Goal: Task Accomplishment & Management: Complete application form

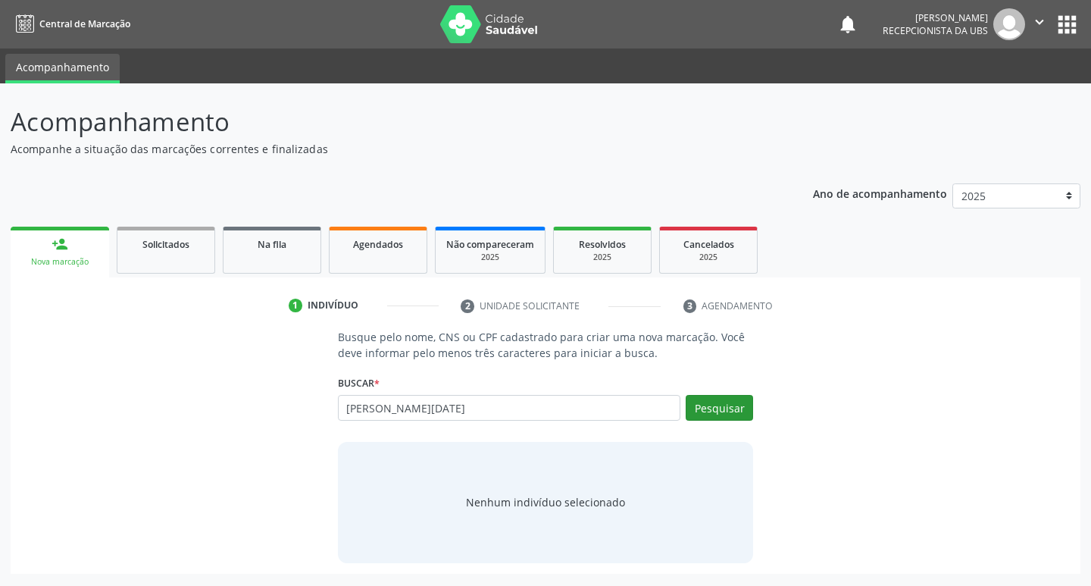
type input "[PERSON_NAME][DATE]"
drag, startPoint x: 739, startPoint y: 410, endPoint x: 720, endPoint y: 409, distance: 19.0
click at [737, 409] on button "Pesquisar" at bounding box center [719, 408] width 67 height 26
type input "[PERSON_NAME][DATE]"
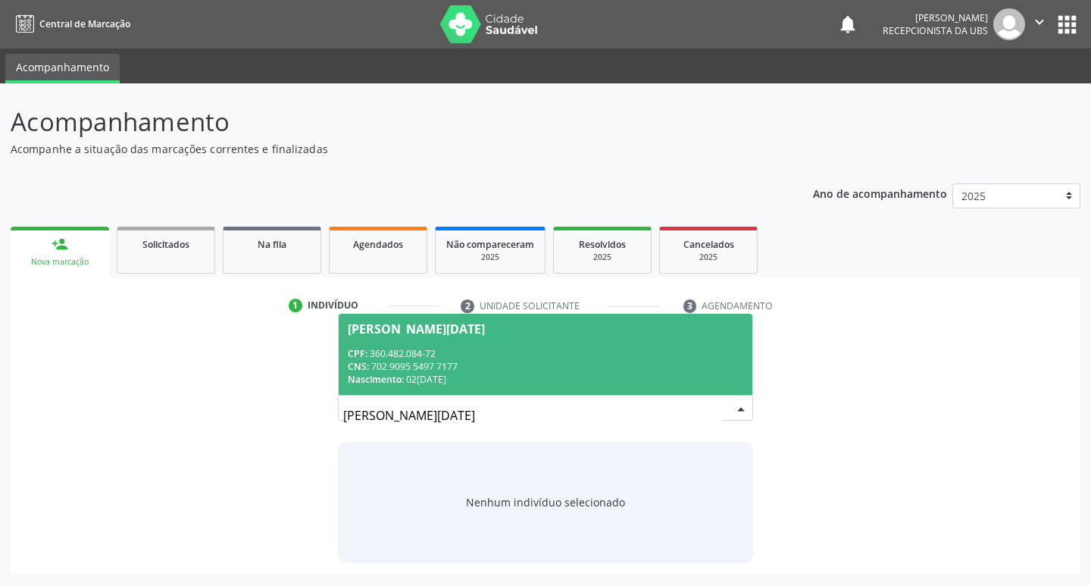
click at [654, 348] on div "CPF: 360.482.084-72" at bounding box center [546, 353] width 396 height 13
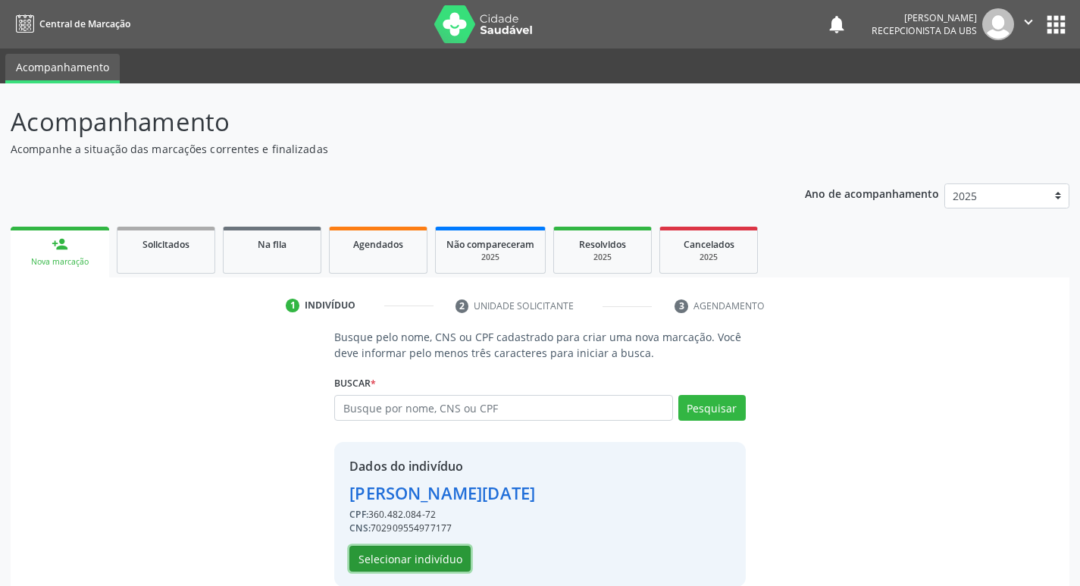
click at [454, 555] on button "Selecionar indivíduo" at bounding box center [409, 558] width 121 height 26
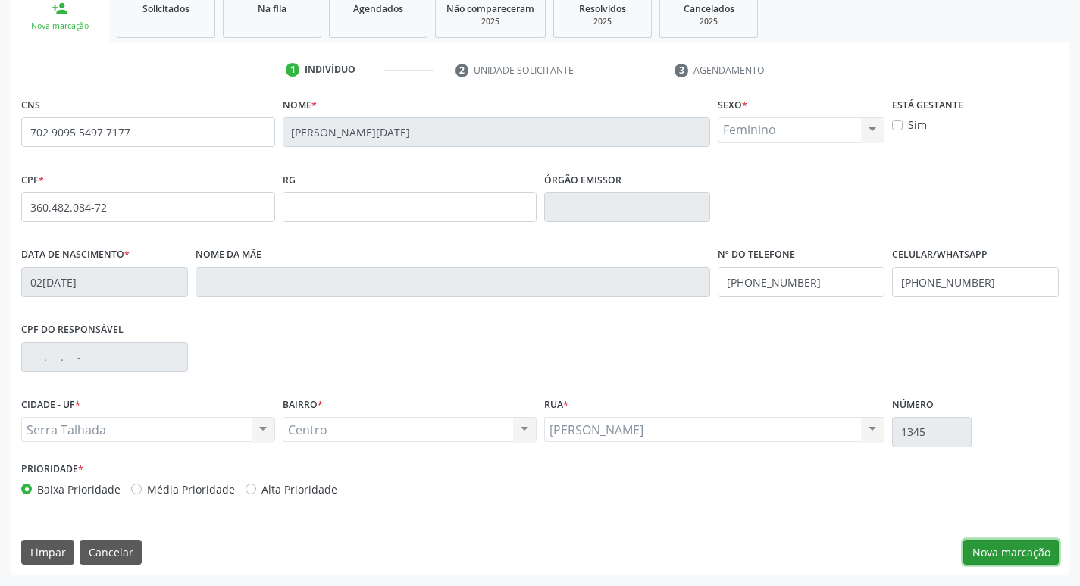
click at [992, 548] on button "Nova marcação" at bounding box center [1010, 552] width 95 height 26
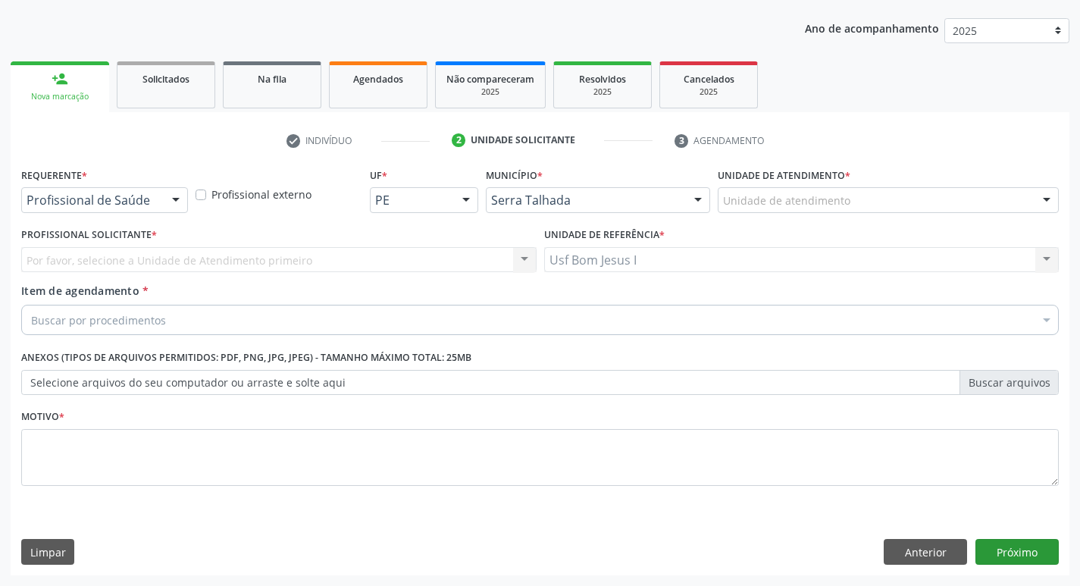
scroll to position [165, 0]
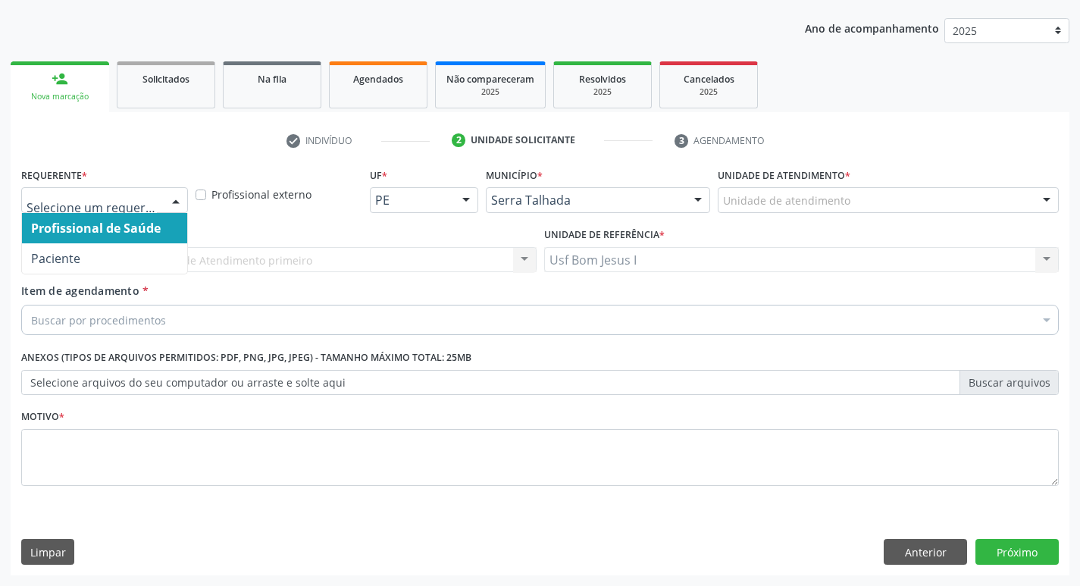
click at [161, 199] on div "Profissional de Saúde Paciente Nenhum resultado encontrado para: " " Não há nen…" at bounding box center [104, 200] width 167 height 26
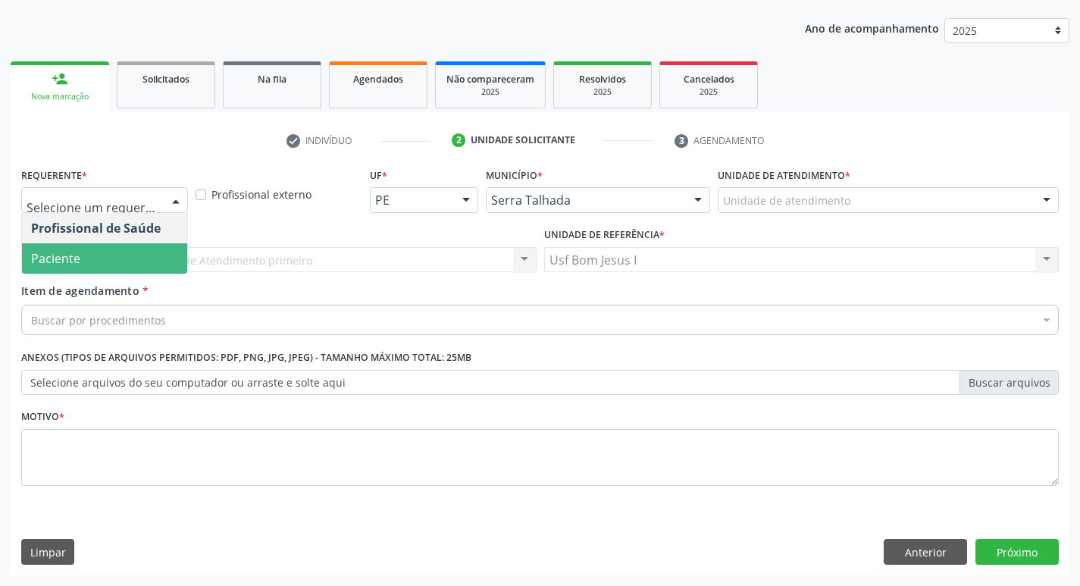
click at [127, 256] on span "Paciente" at bounding box center [104, 258] width 165 height 30
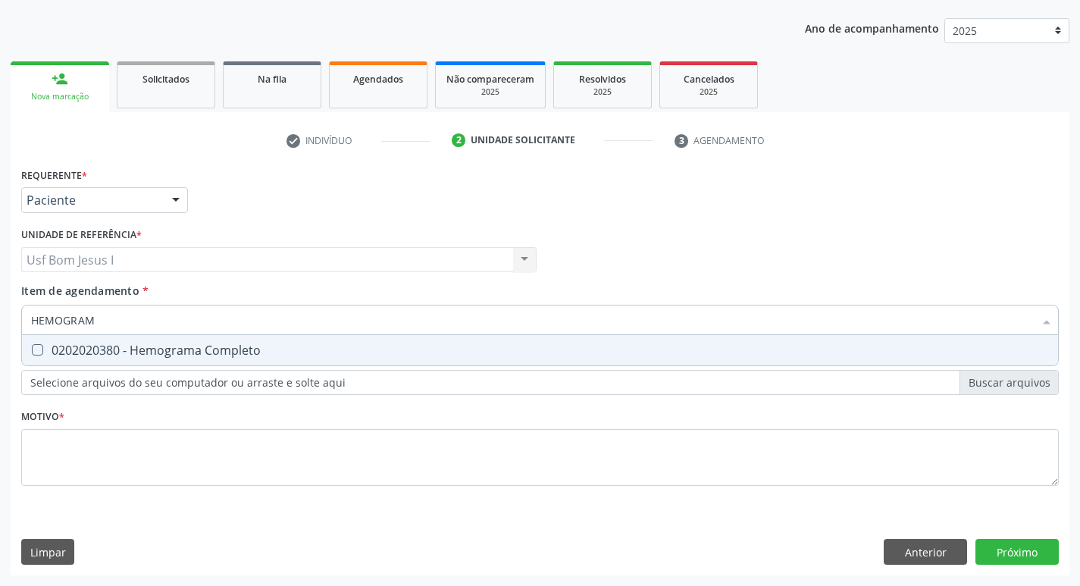
type input "HEMOGRAMA"
click at [336, 347] on div "0202020380 - Hemograma Completo" at bounding box center [539, 350] width 1017 height 12
checkbox Completo "true"
click at [361, 312] on input "HEMOGRAMA" at bounding box center [532, 320] width 1002 height 30
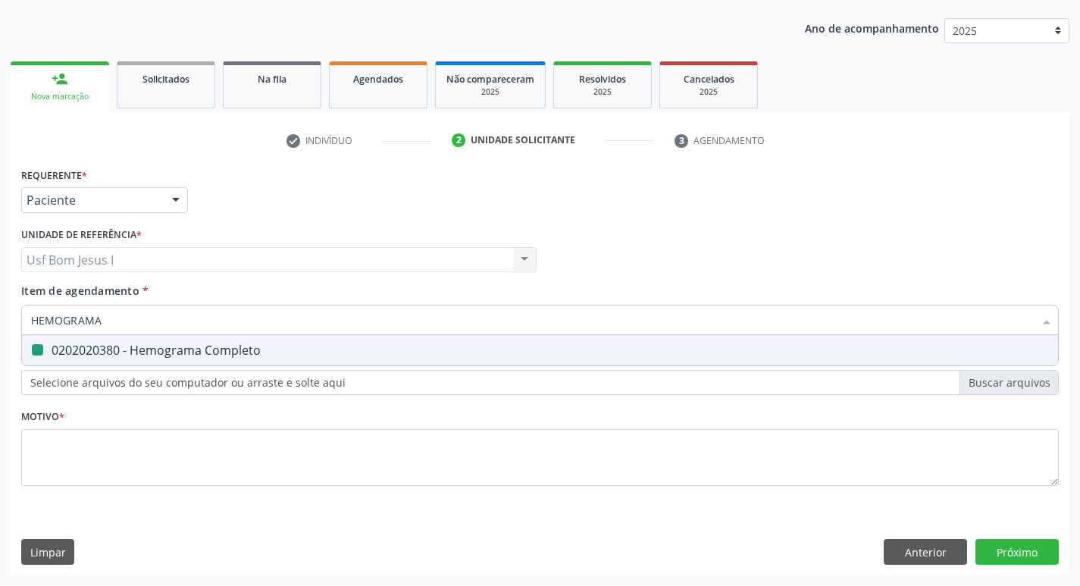
type input "G"
checkbox Completo "false"
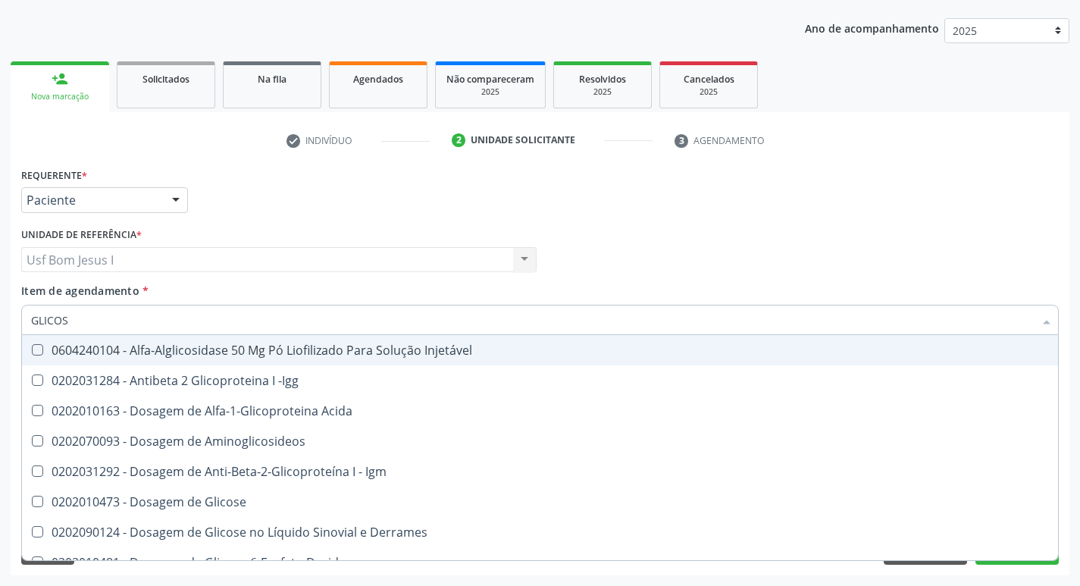
type input "GLICOSE"
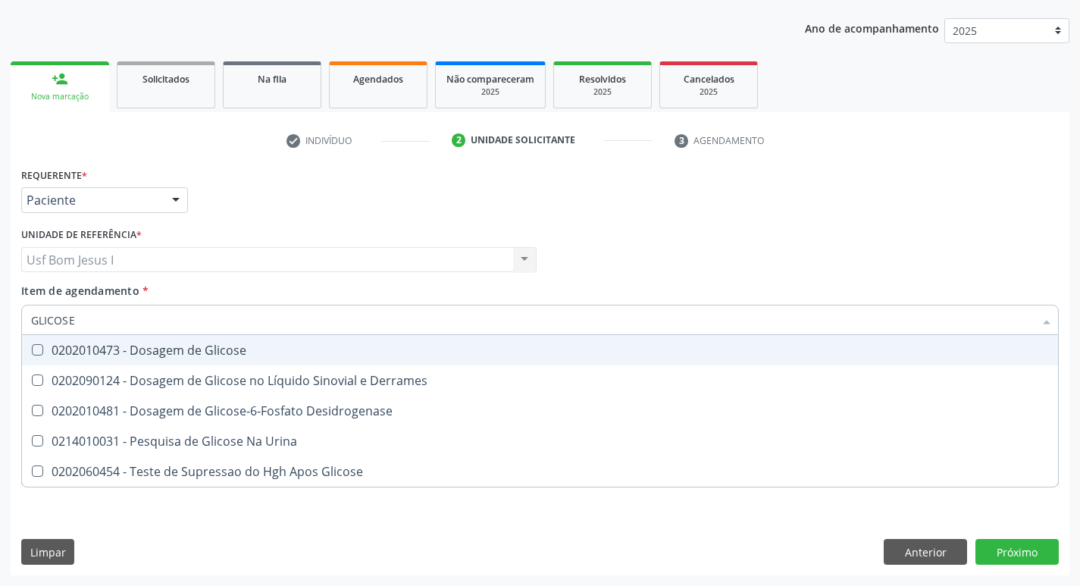
click at [328, 350] on div "0202010473 - Dosagem de Glicose" at bounding box center [539, 350] width 1017 height 12
checkbox Glicose "true"
click at [325, 314] on input "GLICOSE" at bounding box center [532, 320] width 1002 height 30
click at [325, 313] on input "GLICOSE" at bounding box center [532, 320] width 1002 height 30
checkbox Glicose "false"
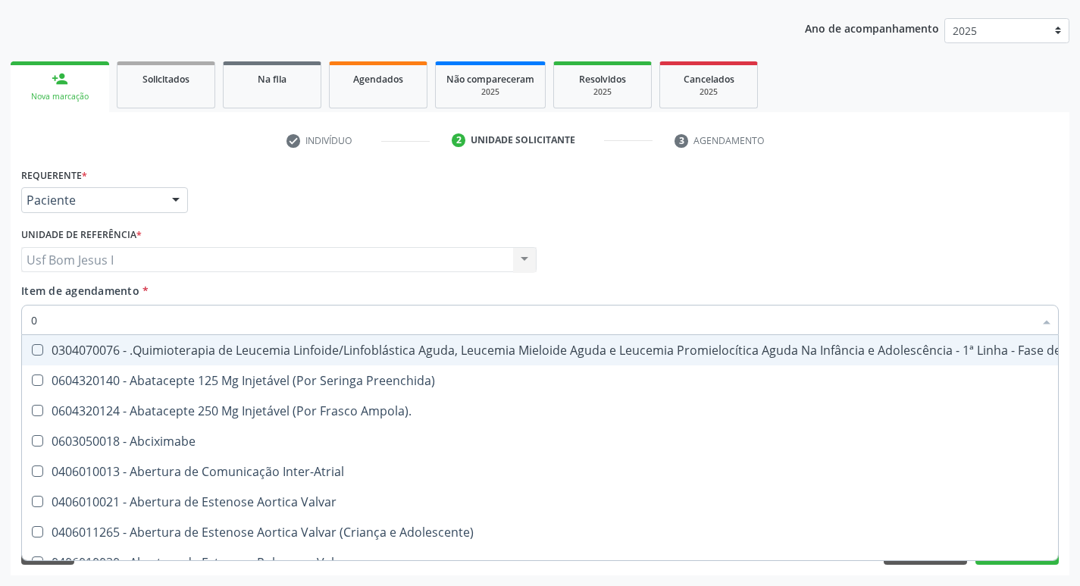
type input "02"
checkbox Bilateral "true"
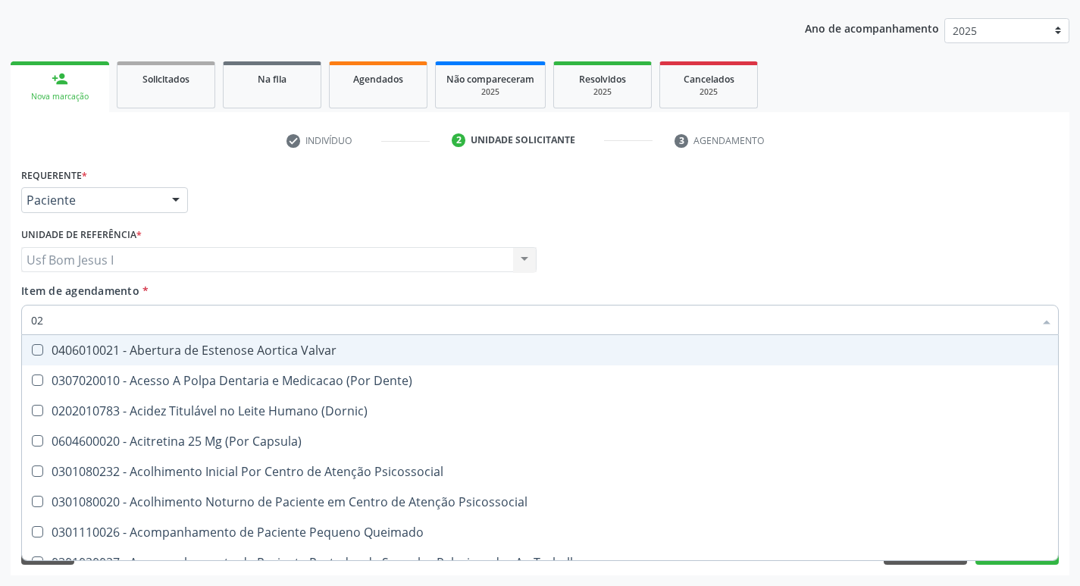
type input "020"
checkbox \(Qualitativo\) "true"
checkbox Glicose "false"
checkbox \(T3\) "true"
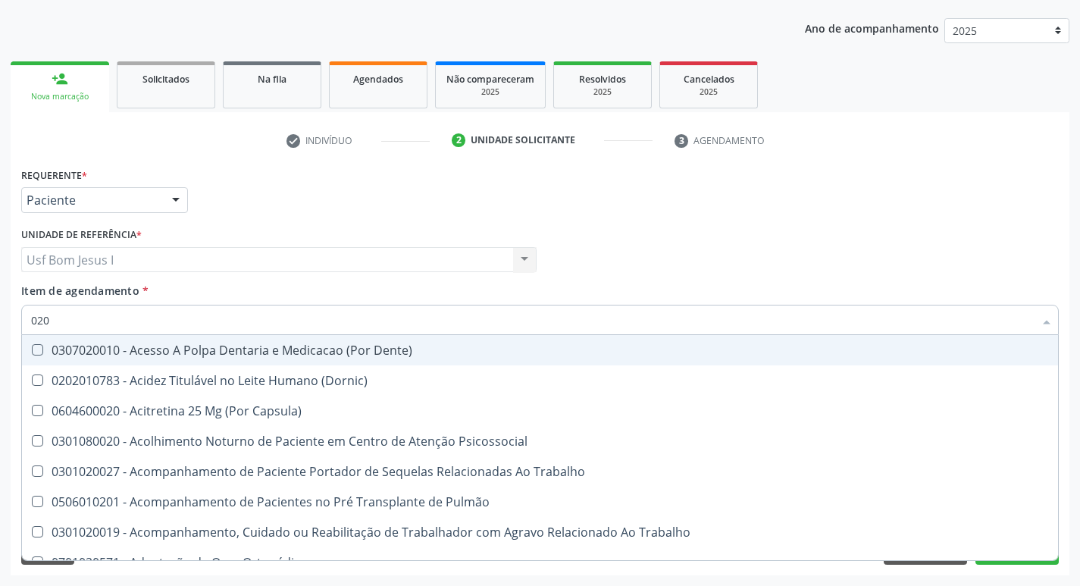
type input "0202"
checkbox Laser "true"
checkbox Biologica "true"
checkbox Glicose "false"
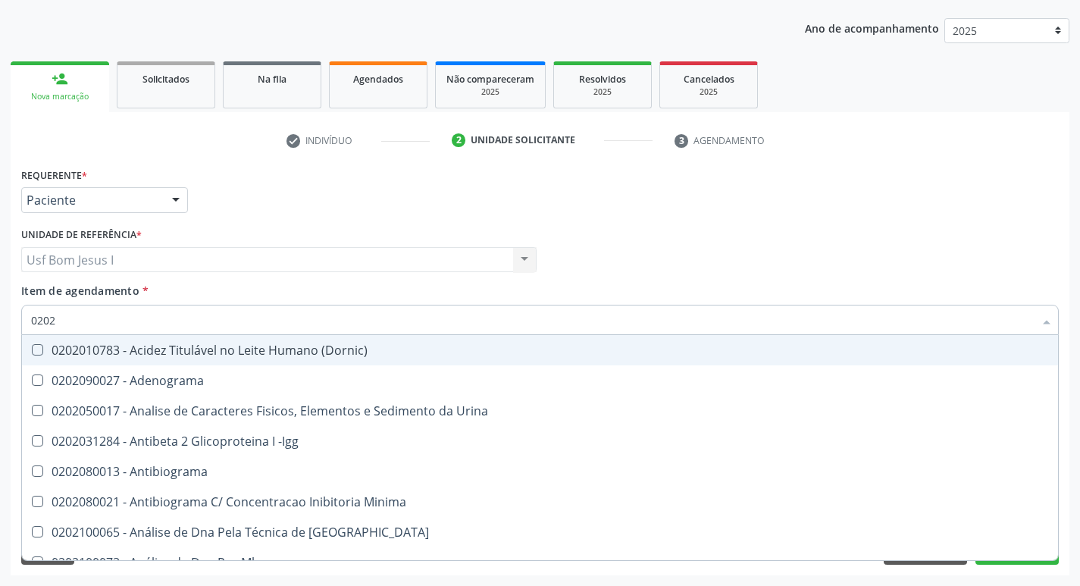
type input "02020"
checkbox Xi "true"
checkbox Glicose "false"
checkbox Zinco "true"
checkbox Completo "false"
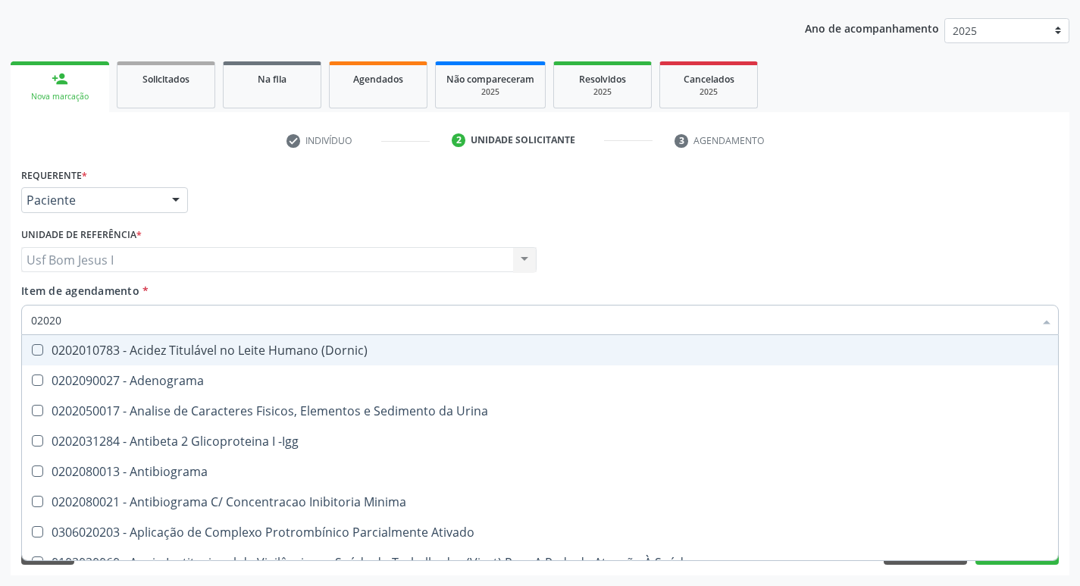
type input "020202"
checkbox Molecular "true"
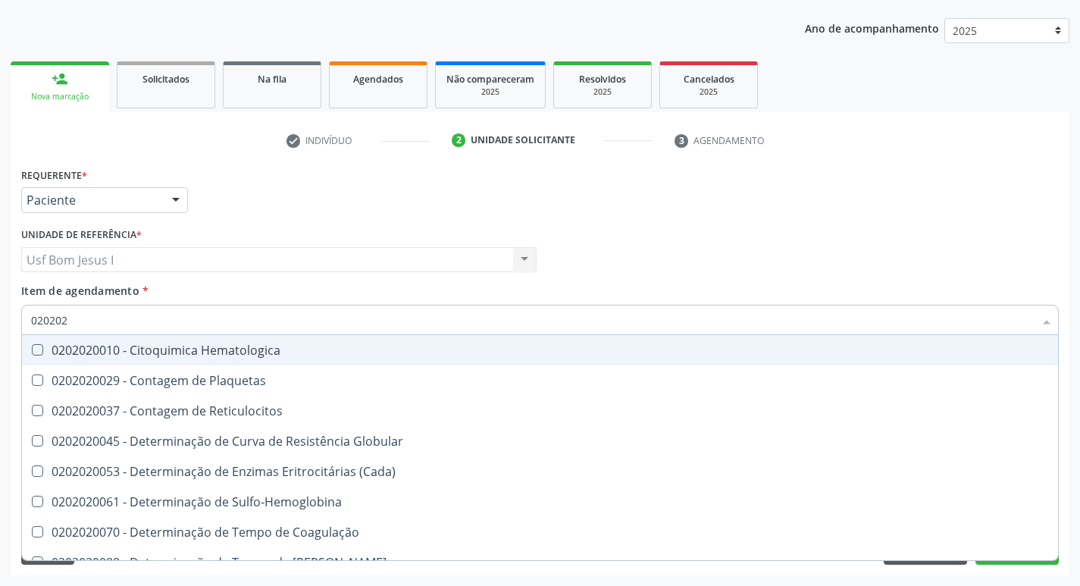
type input "0202020"
checkbox Hematocrito "true"
checkbox Completo "false"
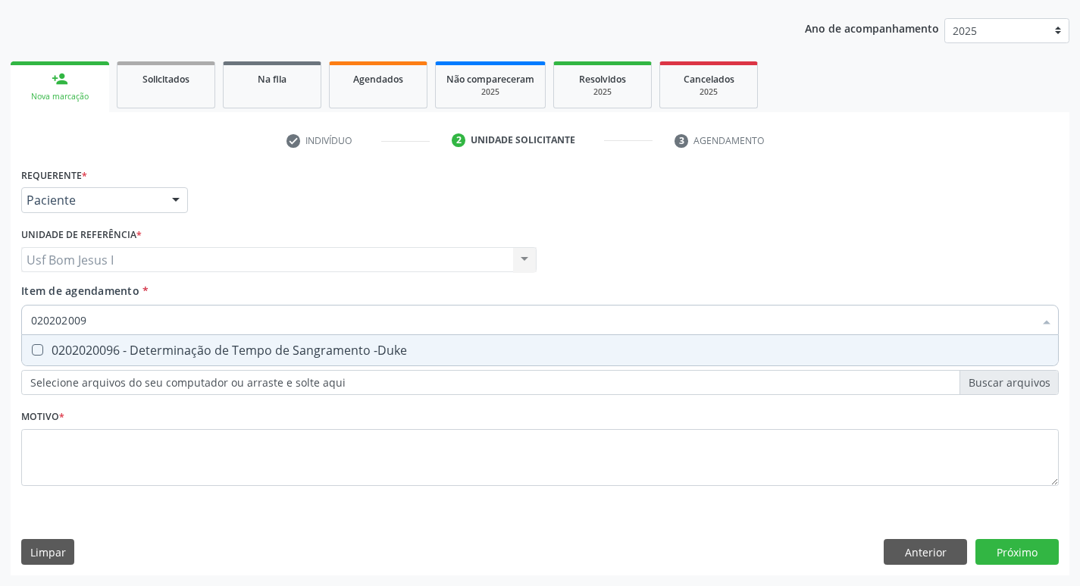
type input "0202020096"
click at [366, 346] on div "0202020096 - Determinação de Tempo de Sangramento -Duke" at bounding box center [539, 350] width 1017 height 12
checkbox -Duke "true"
type input "02020200"
checkbox -Duke "false"
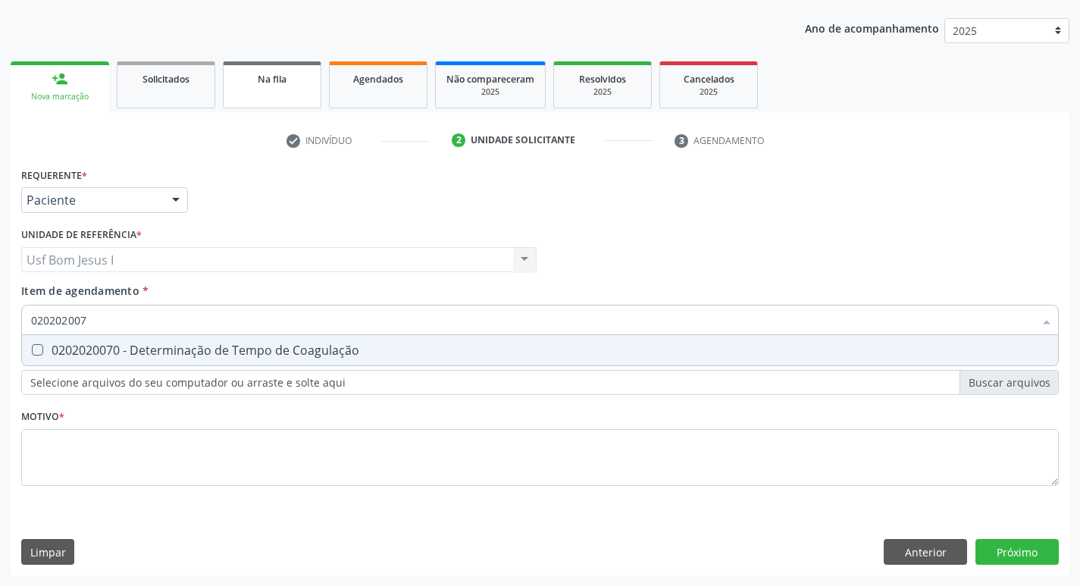
type input "0202020070"
click at [348, 349] on div "0202020070 - Determinação de Tempo de Coagulação" at bounding box center [539, 350] width 1017 height 12
checkbox Coagulação "true"
type input "02020200"
checkbox Coagulação "false"
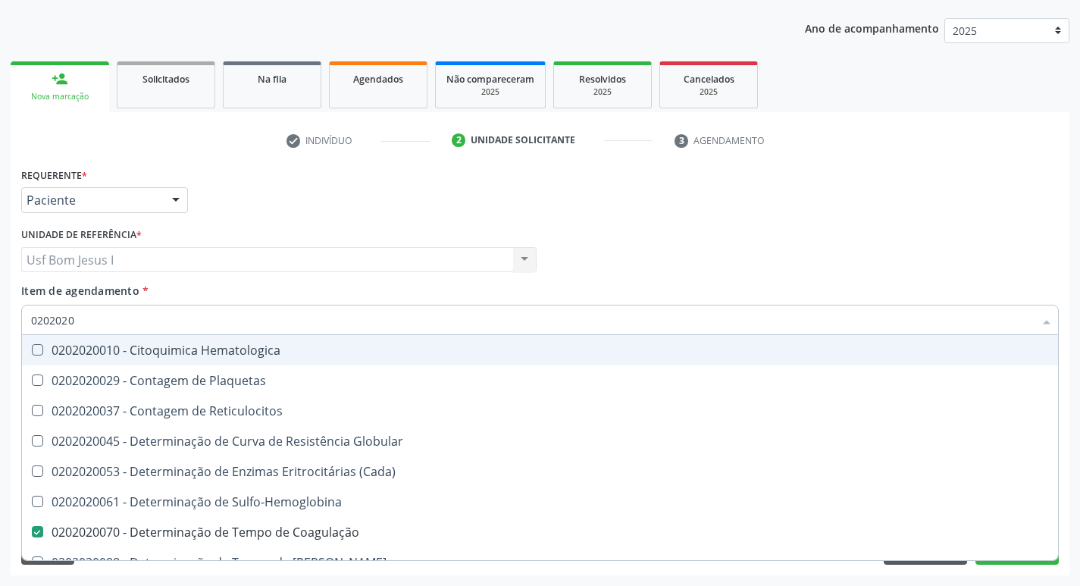
type input "02020201"
checkbox Coagulação "false"
checkbox -Duke "false"
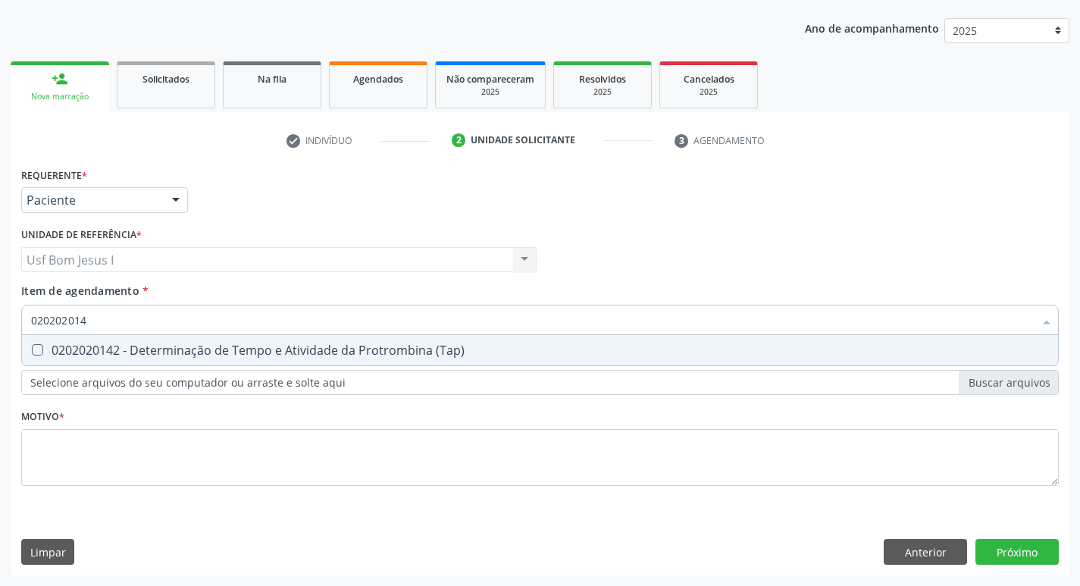
type input "0202020142"
click at [358, 345] on div "0202020142 - Determinação de Tempo e Atividade da Protrombina (Tap)" at bounding box center [539, 350] width 1017 height 12
checkbox \(Tap\) "true"
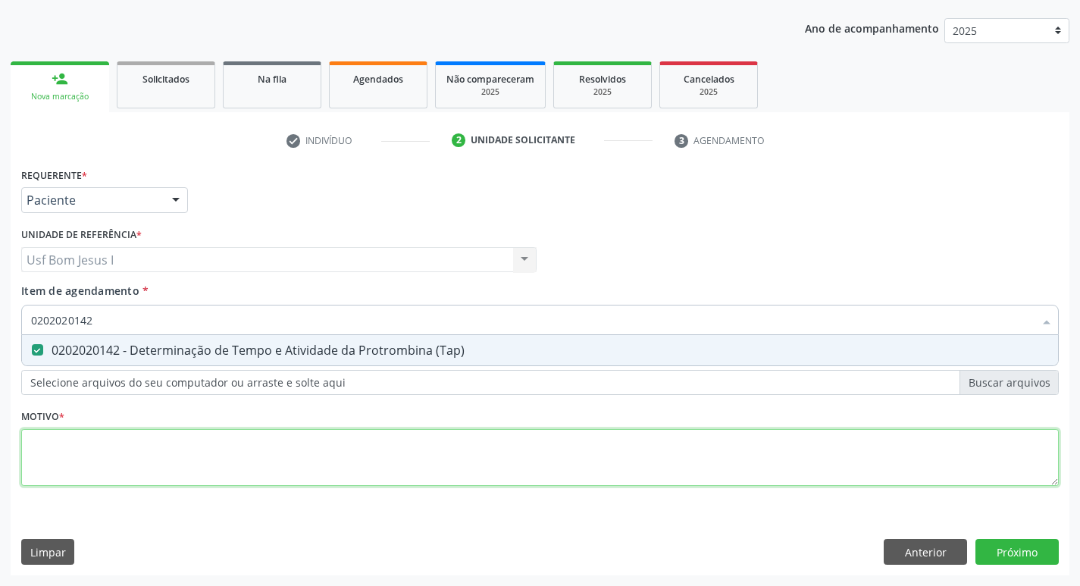
click at [341, 456] on div "Requerente * Paciente Profissional de Saúde Paciente Nenhum resultado encontrad…" at bounding box center [539, 335] width 1037 height 343
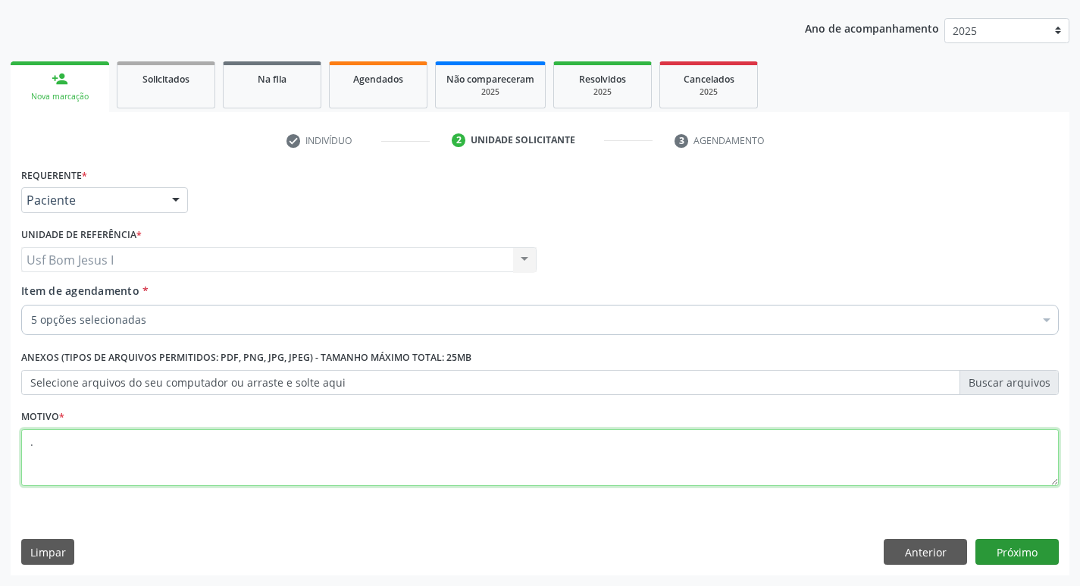
type textarea "."
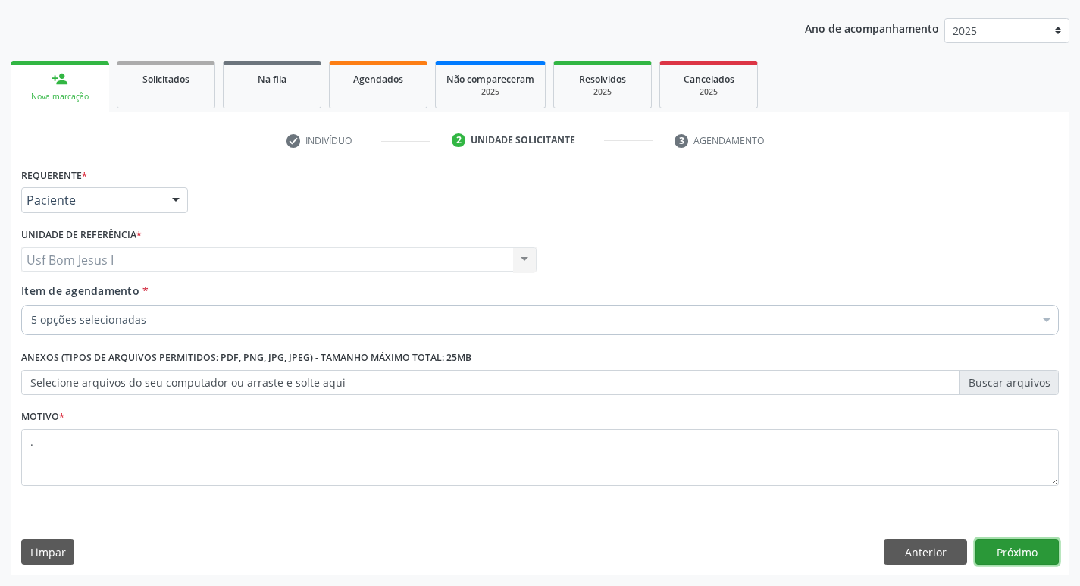
click at [1001, 551] on button "Próximo" at bounding box center [1016, 552] width 83 height 26
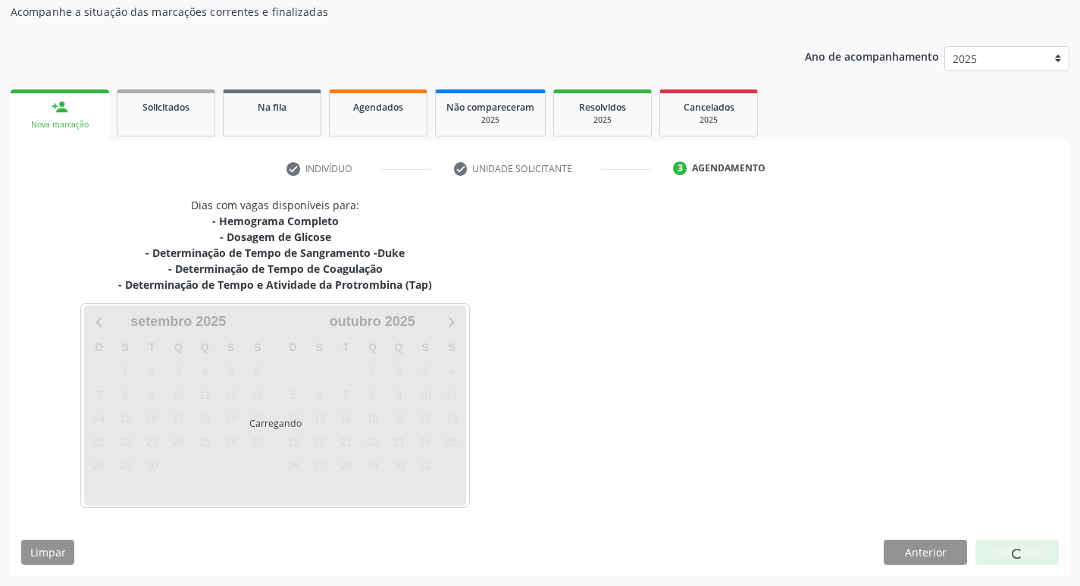
scroll to position [137, 0]
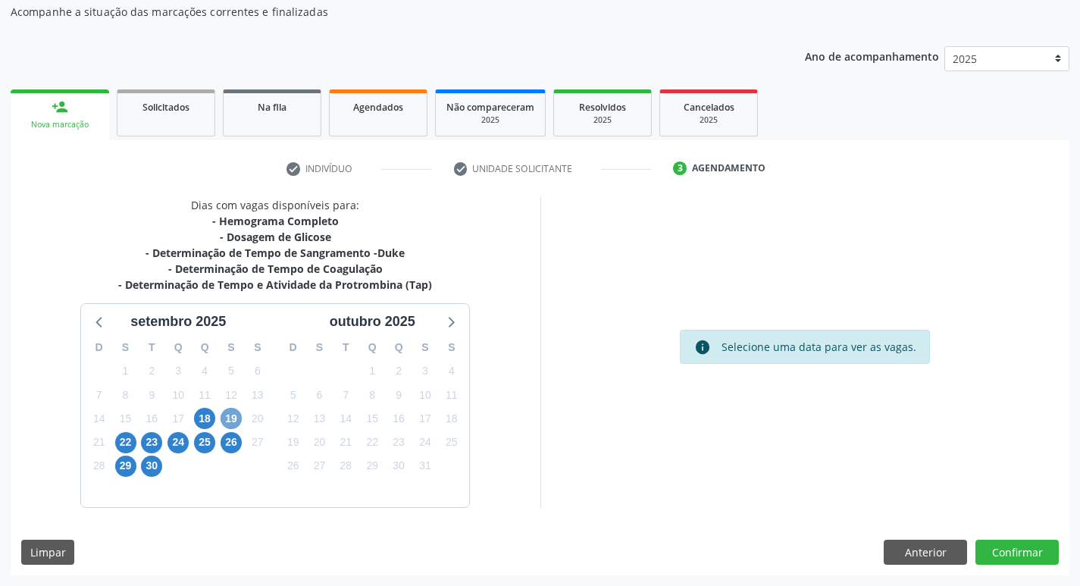
click at [236, 423] on span "19" at bounding box center [230, 418] width 21 height 21
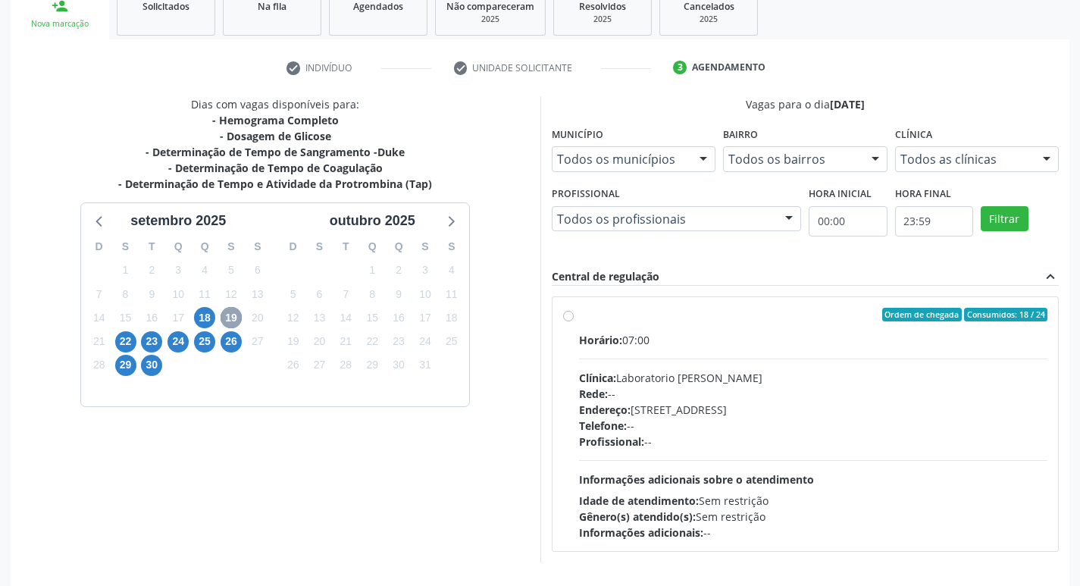
scroll to position [292, 0]
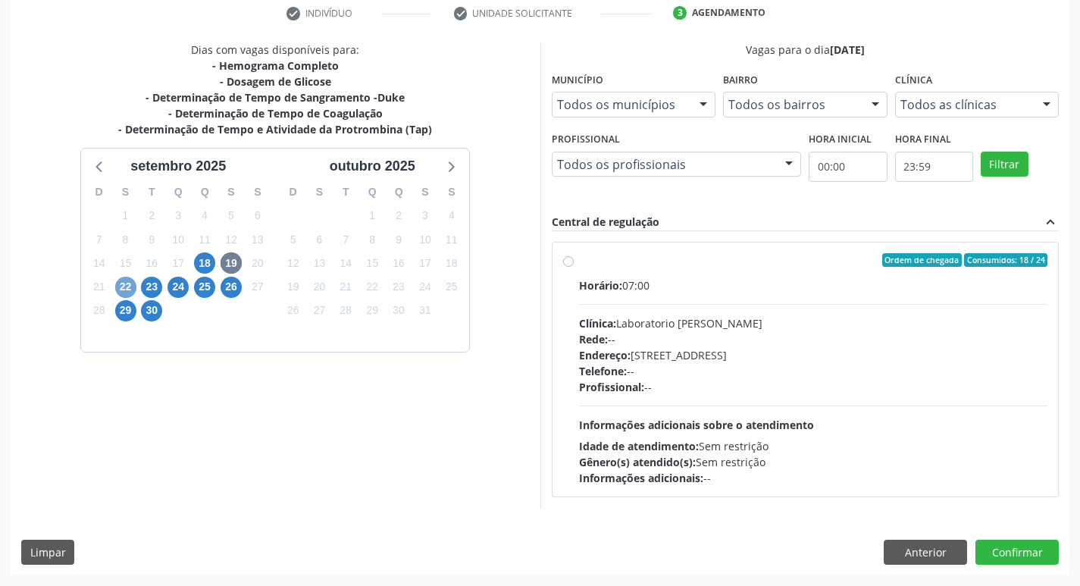
click at [121, 289] on span "22" at bounding box center [125, 287] width 21 height 21
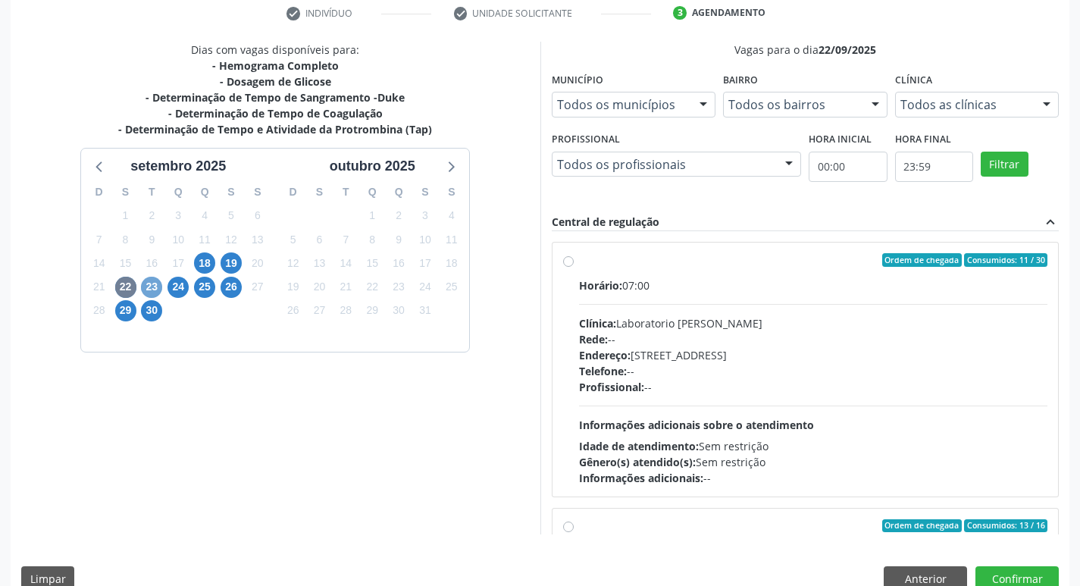
click at [156, 281] on span "23" at bounding box center [151, 287] width 21 height 21
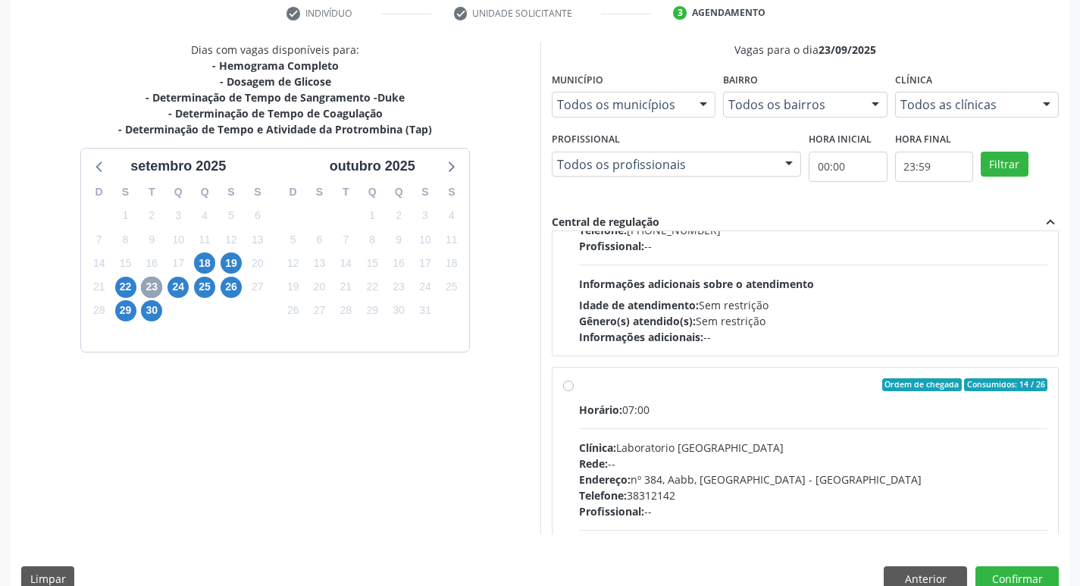
scroll to position [0, 0]
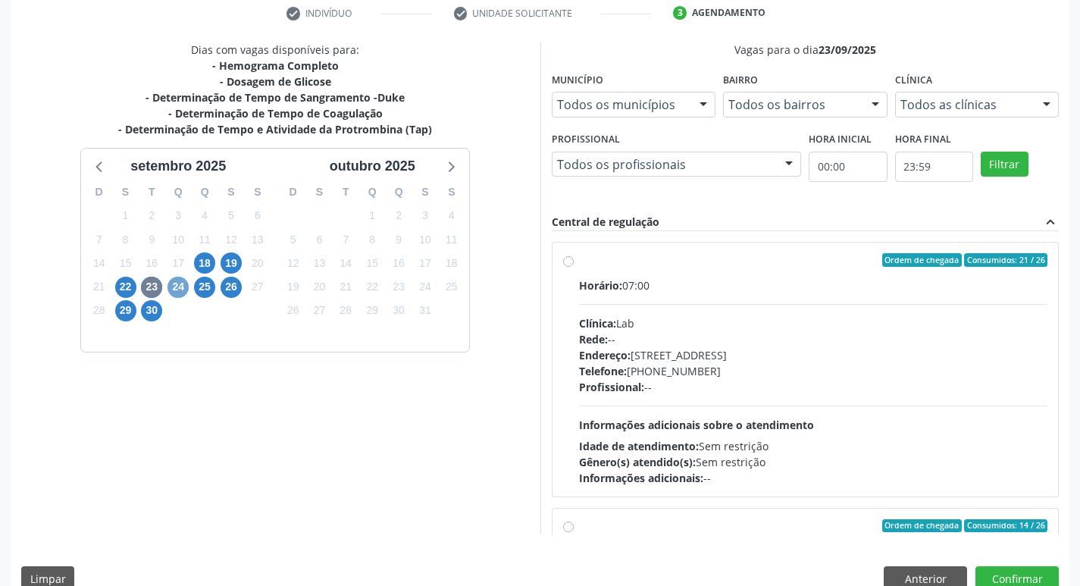
click at [186, 284] on span "24" at bounding box center [177, 287] width 21 height 21
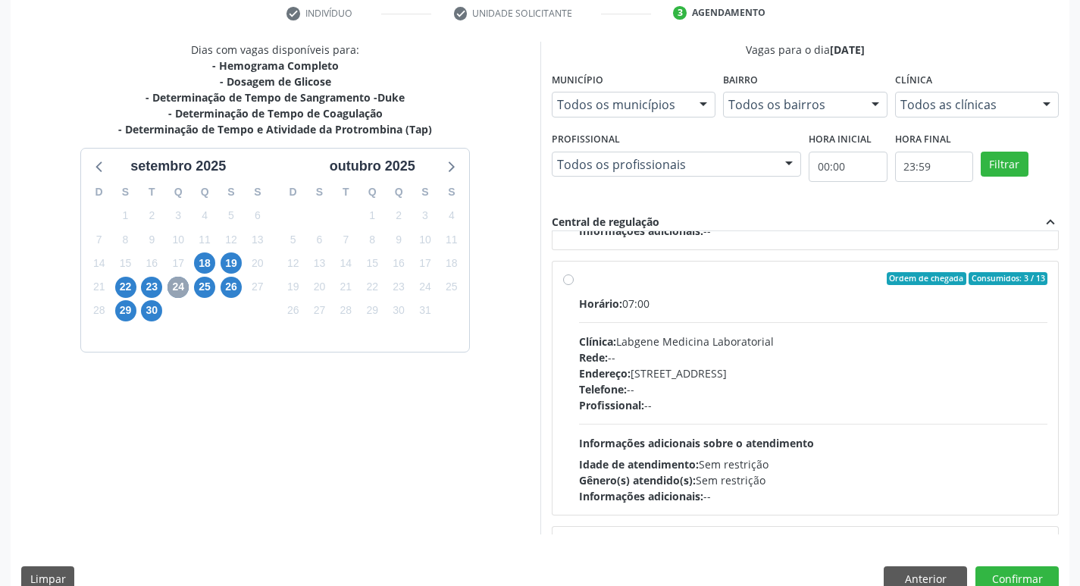
scroll to position [264, 0]
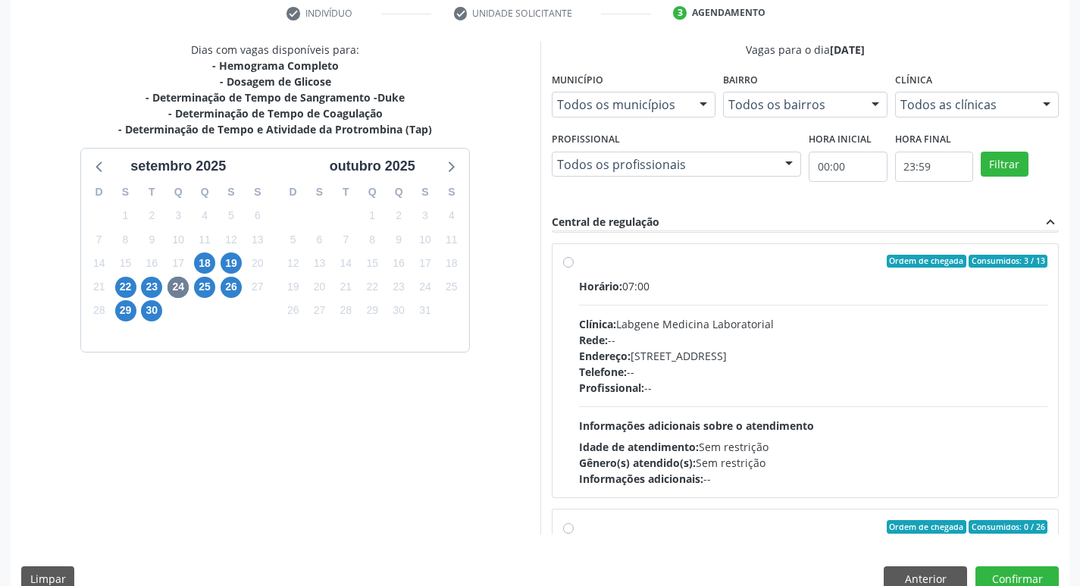
click at [773, 406] on hr at bounding box center [813, 406] width 469 height 1
click at [573, 268] on input "Ordem de chegada Consumidos: 3 / 13 Horário: 07:00 Clínica: Labgene Medicina La…" at bounding box center [568, 262] width 11 height 14
radio input "true"
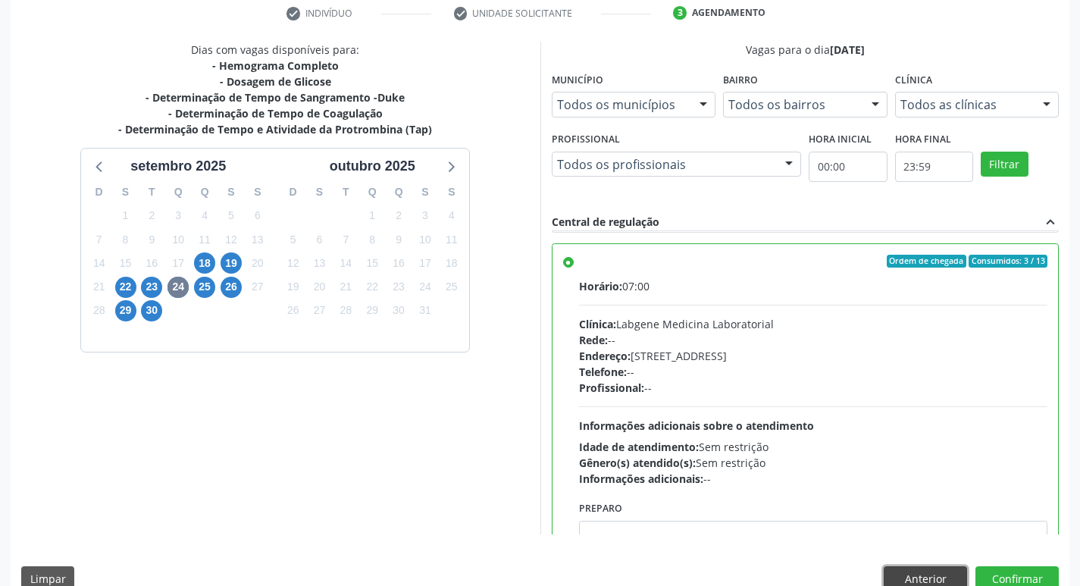
click at [920, 576] on button "Anterior" at bounding box center [924, 579] width 83 height 26
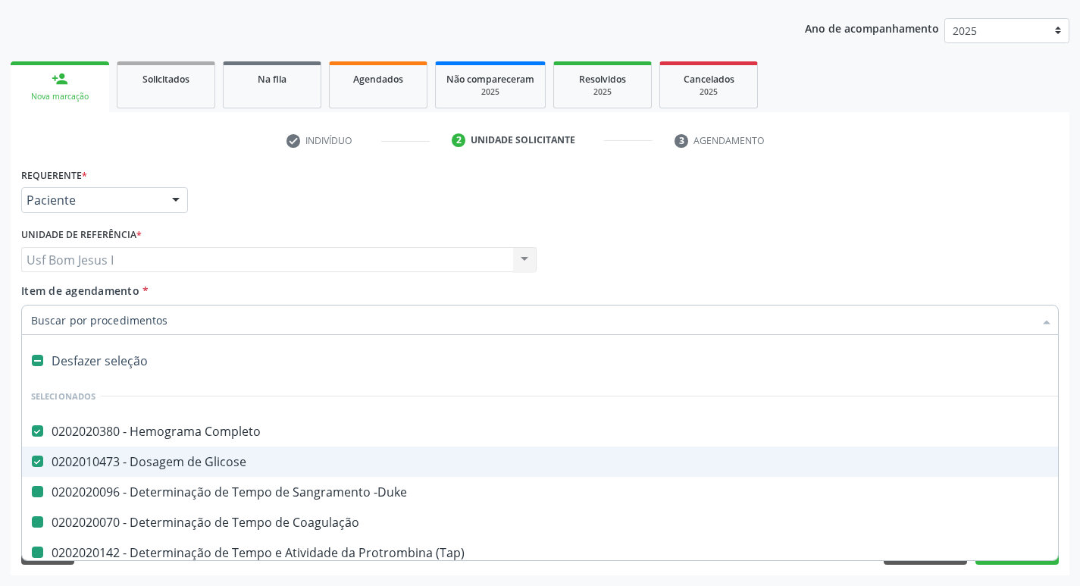
type input "H"
checkbox -Duke "false"
checkbox Coagulação "false"
checkbox \(Tap\) "false"
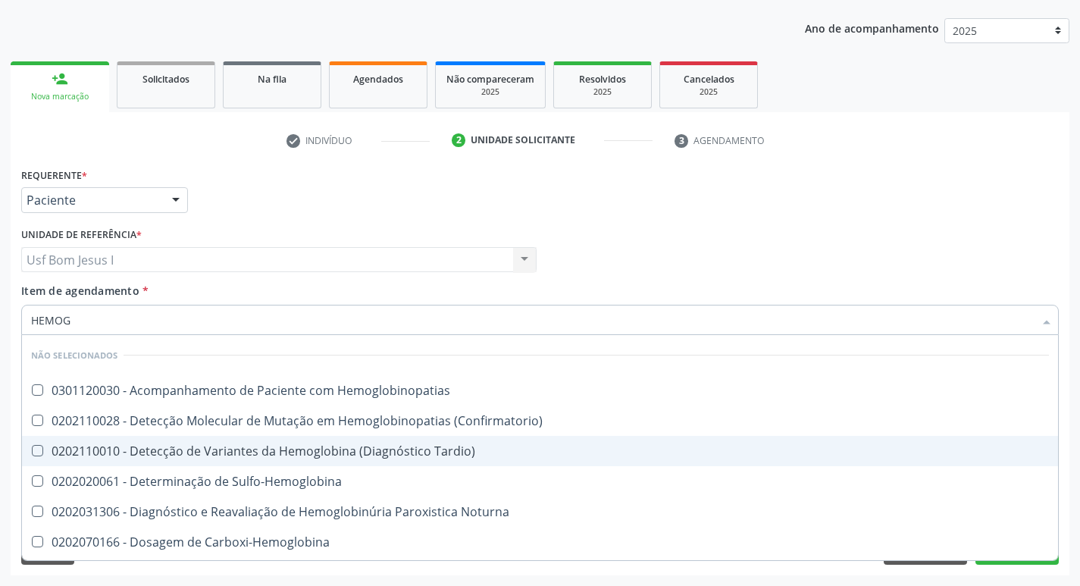
type input "HEMOGL"
checkbox Hemoglobinopatias "false"
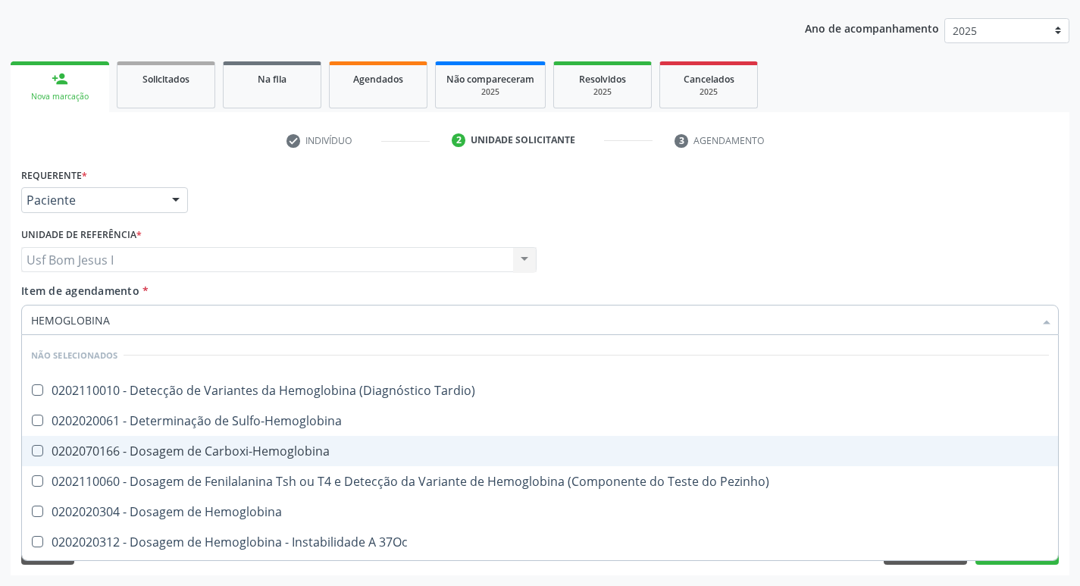
type input "HEMOGLOBINA G"
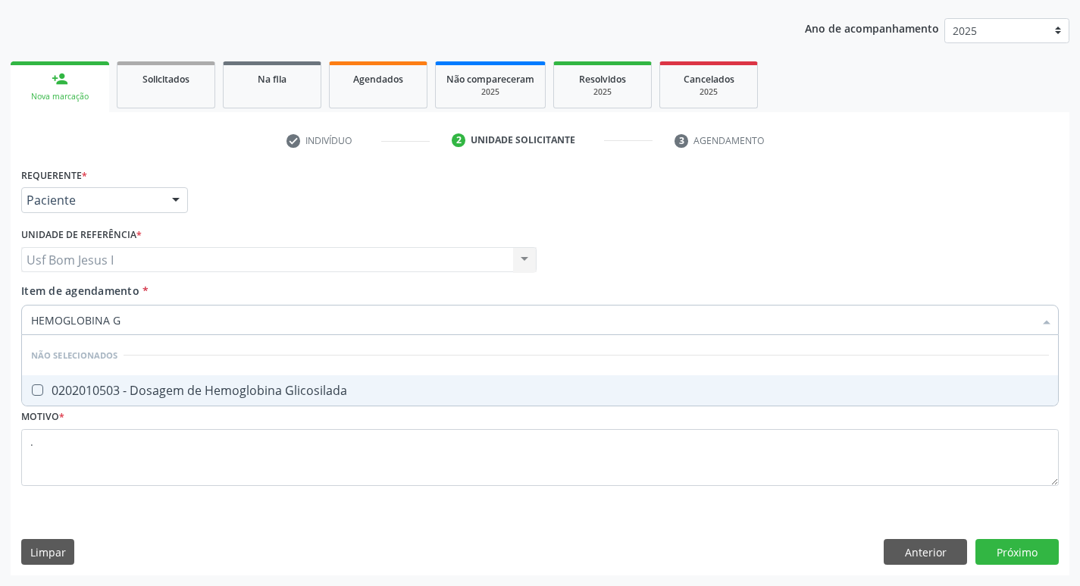
click at [242, 392] on div "0202010503 - Dosagem de Hemoglobina Glicosilada" at bounding box center [539, 390] width 1017 height 12
checkbox Glicosilada "true"
click at [1023, 551] on div "Requerente * Paciente Profissional de Saúde Paciente Nenhum resultado encontrad…" at bounding box center [540, 369] width 1058 height 411
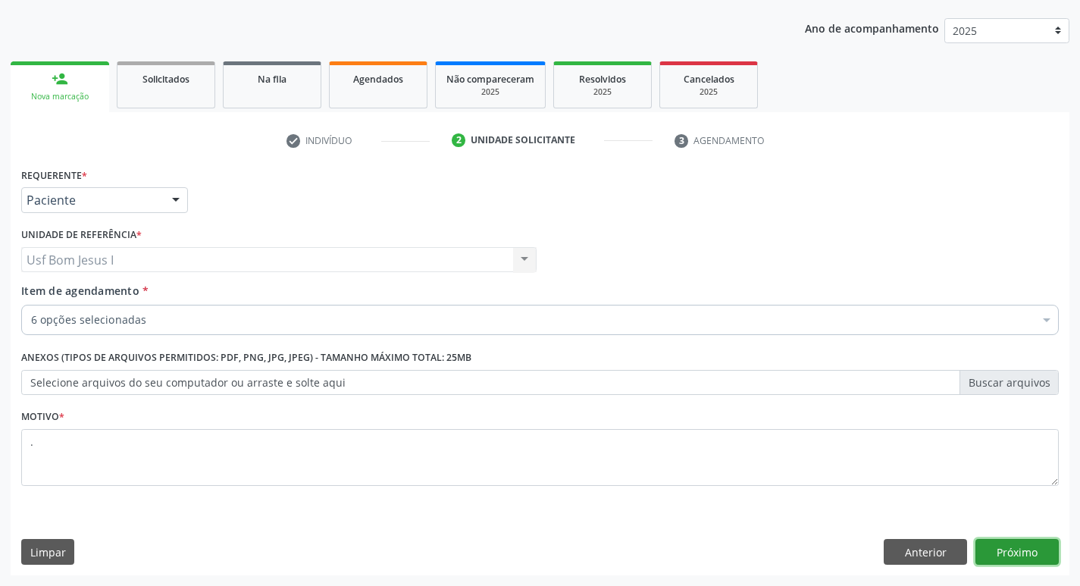
click at [1019, 555] on button "Próximo" at bounding box center [1016, 552] width 83 height 26
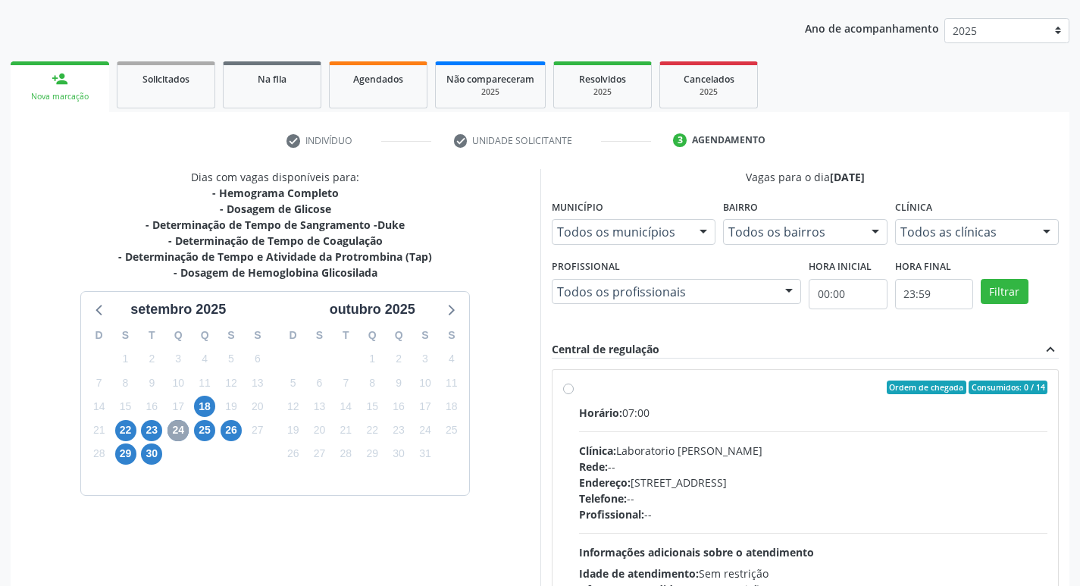
click at [180, 433] on span "24" at bounding box center [177, 430] width 21 height 21
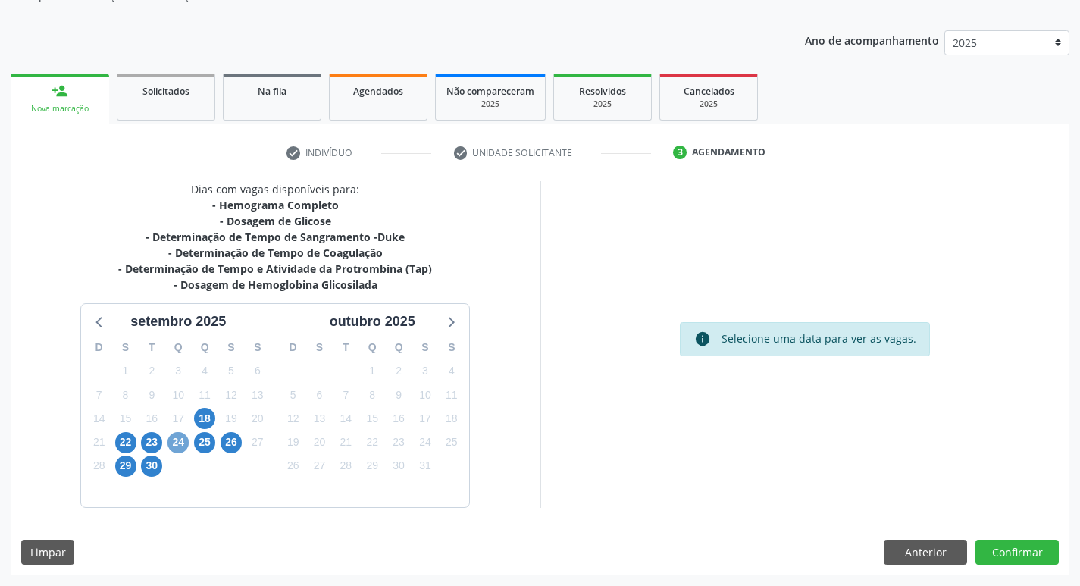
click at [180, 433] on span "24" at bounding box center [177, 442] width 21 height 21
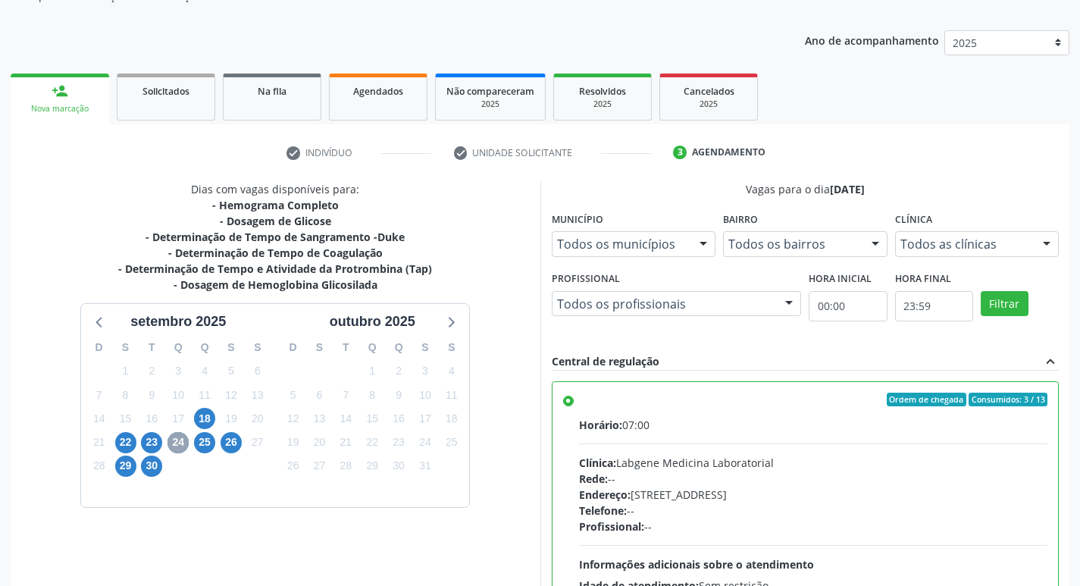
scroll to position [165, 0]
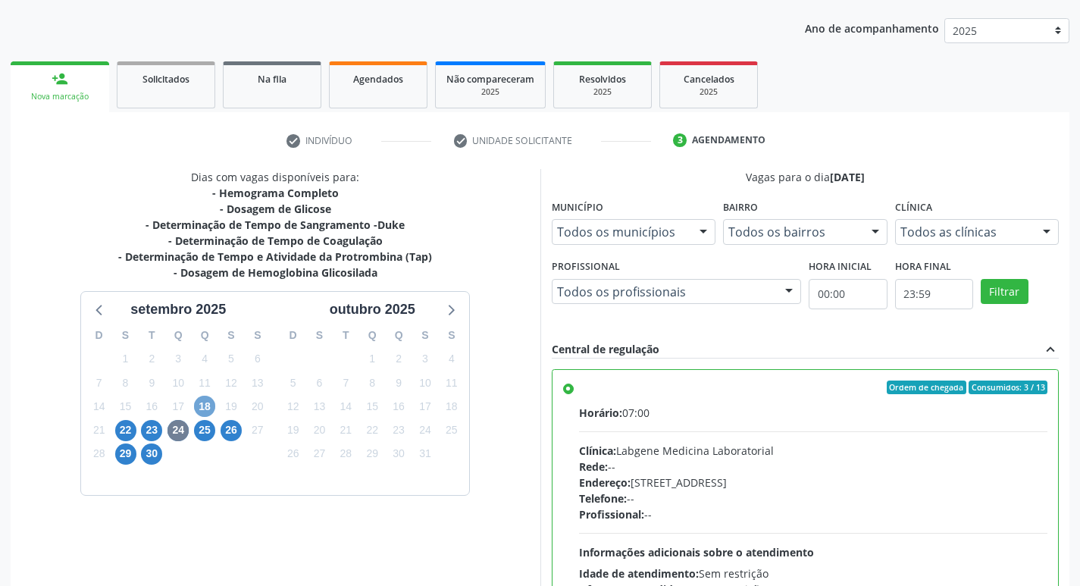
click at [204, 403] on span "18" at bounding box center [204, 405] width 21 height 21
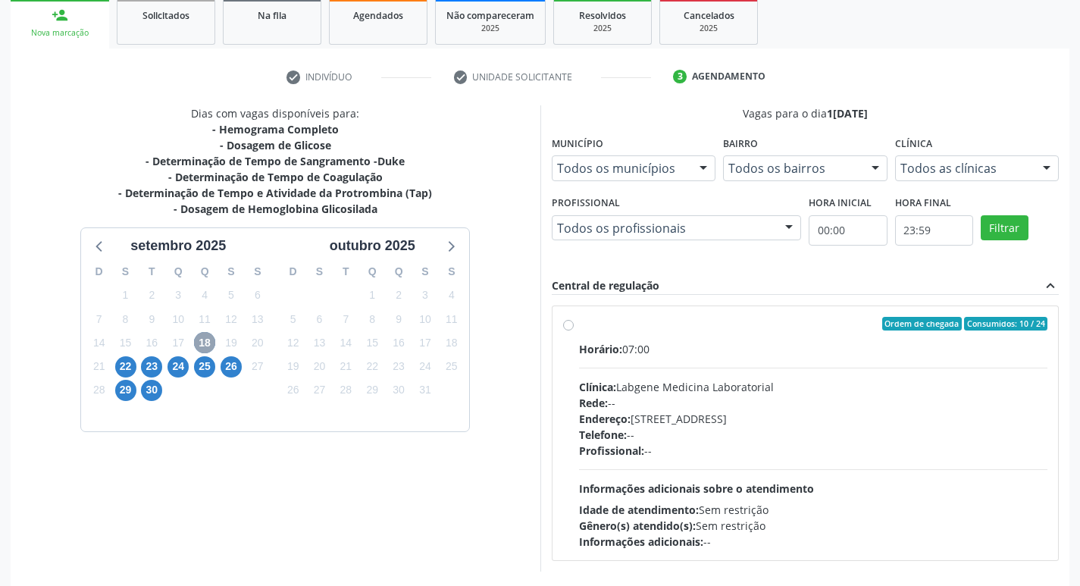
scroll to position [292, 0]
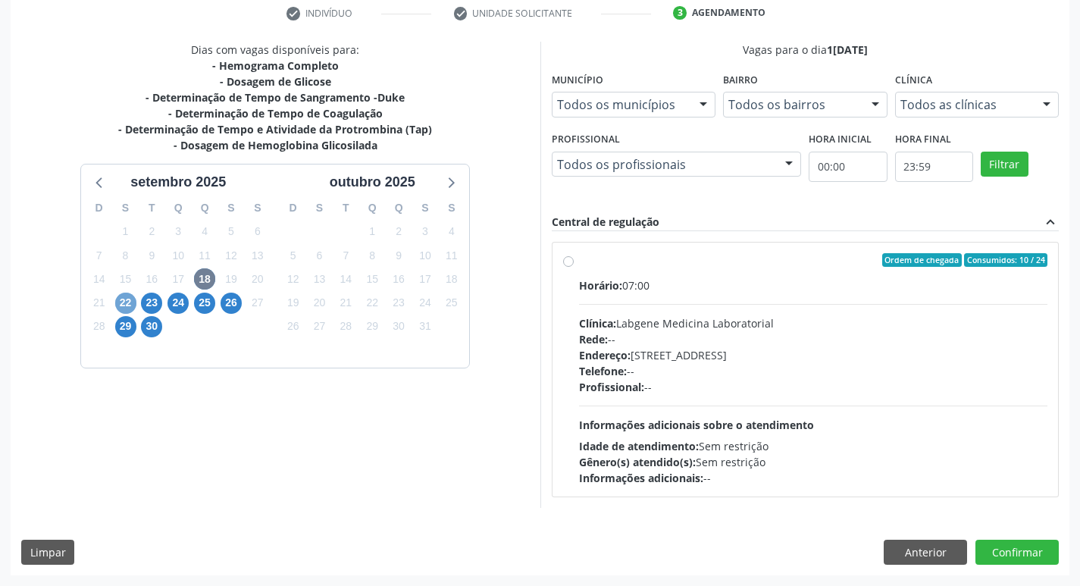
click at [130, 302] on span "22" at bounding box center [125, 302] width 21 height 21
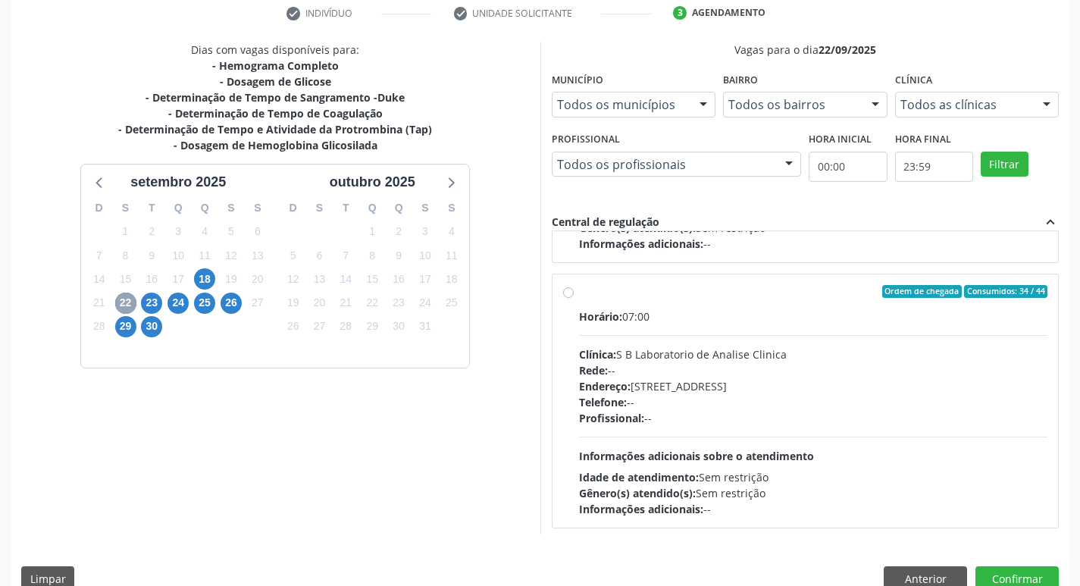
scroll to position [239, 0]
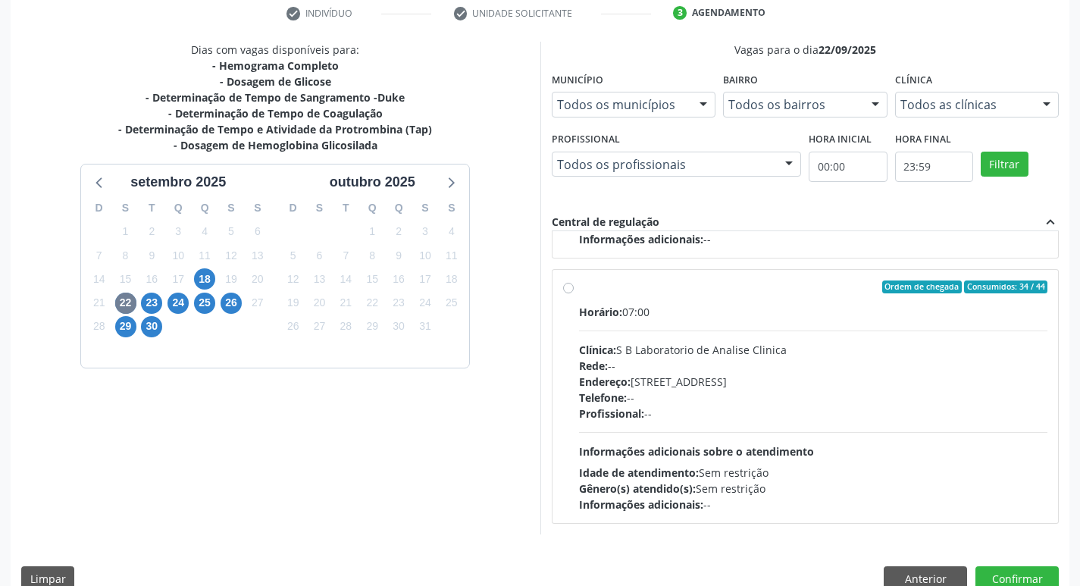
click at [749, 368] on div "Rede: --" at bounding box center [813, 366] width 469 height 16
click at [573, 294] on input "Ordem de chegada Consumidos: 34 / 44 Horário: 07:00 Clínica: S B Laboratorio de…" at bounding box center [568, 287] width 11 height 14
radio input "true"
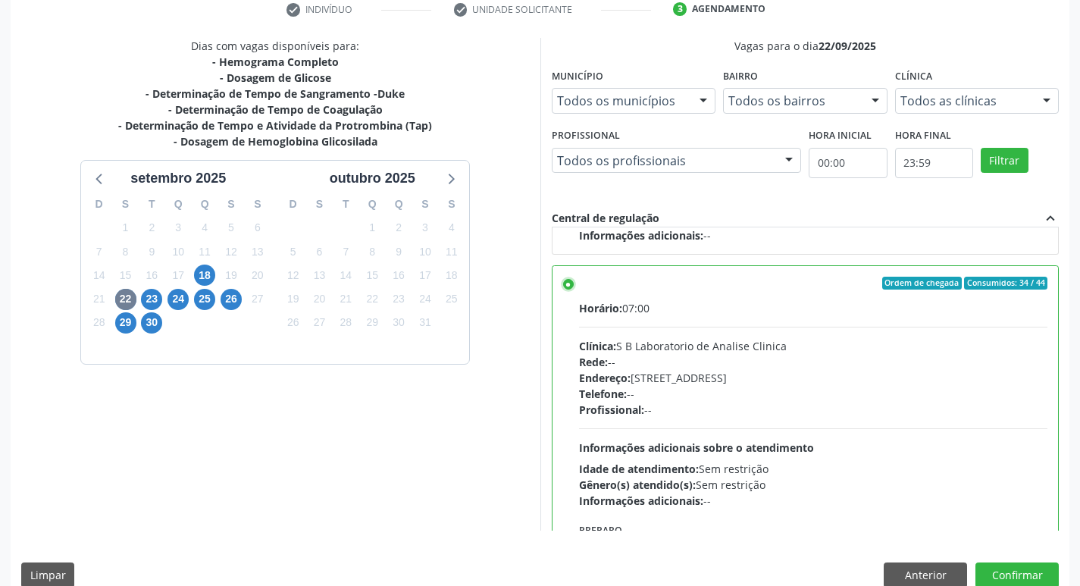
scroll to position [320, 0]
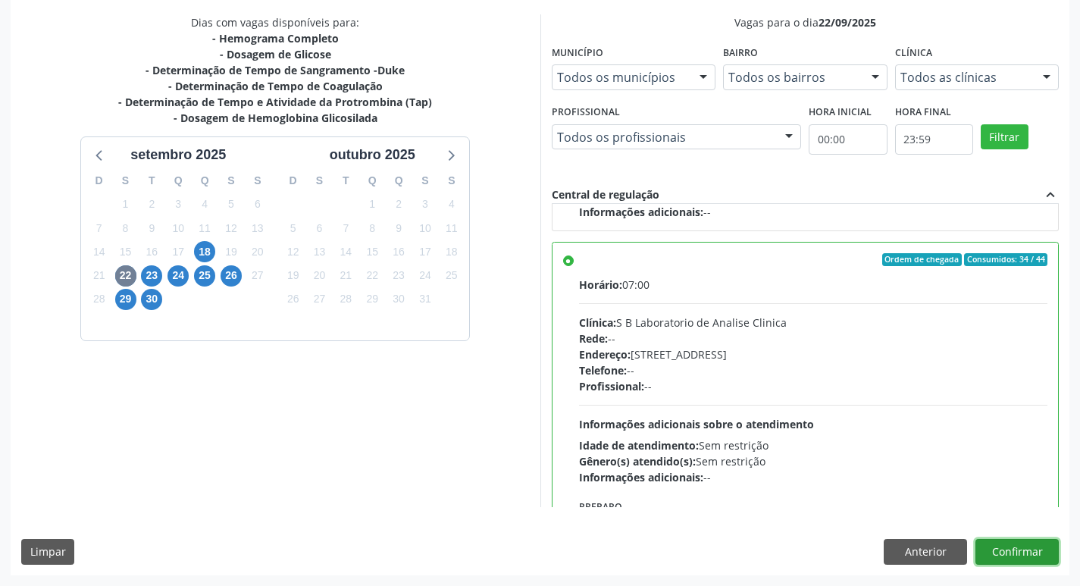
click at [1027, 548] on button "Confirmar" at bounding box center [1016, 552] width 83 height 26
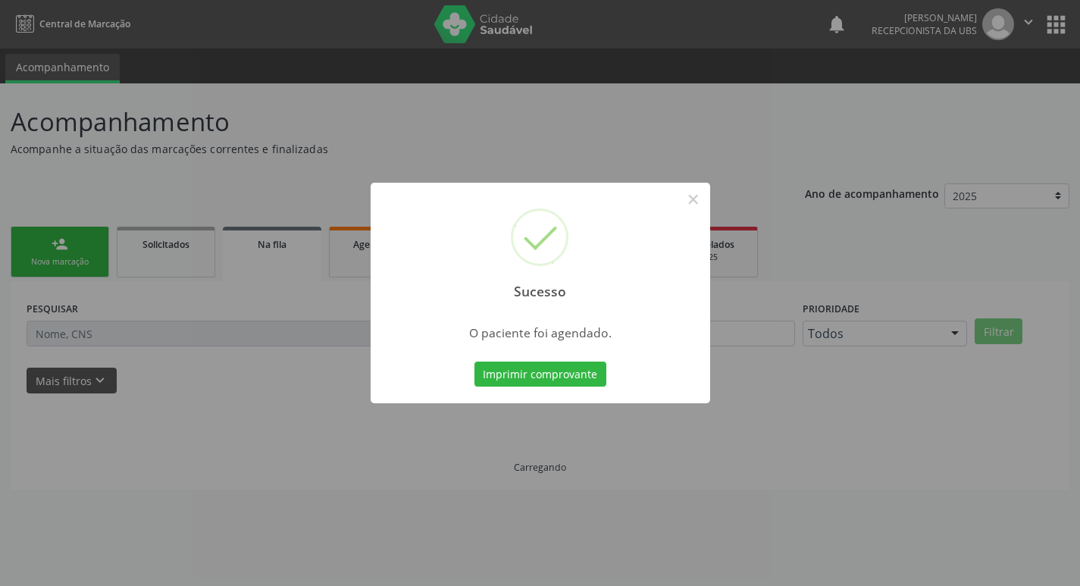
scroll to position [0, 0]
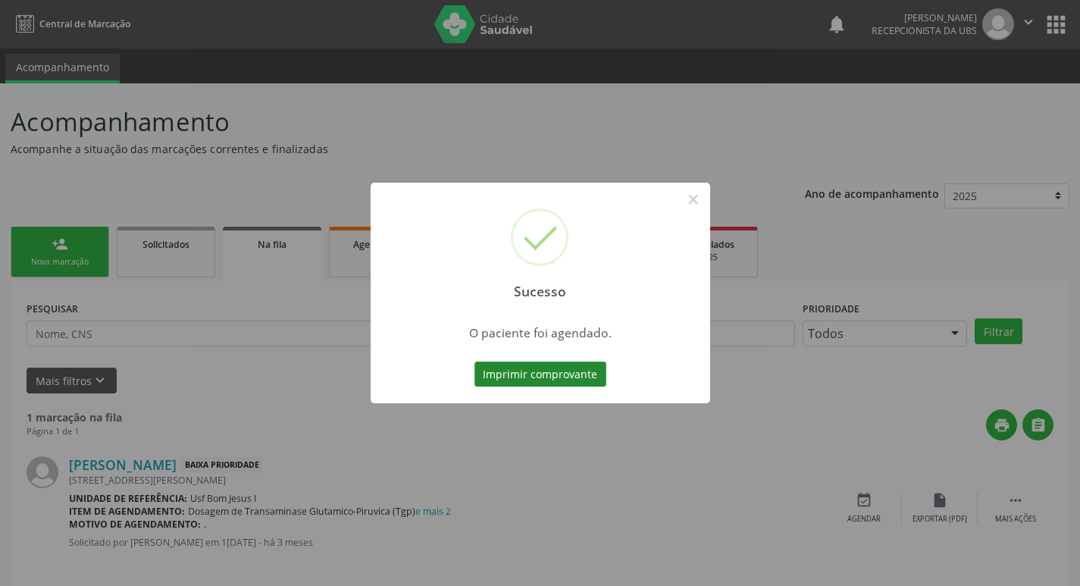
click at [518, 372] on button "Imprimir comprovante" at bounding box center [540, 374] width 132 height 26
